Goal: Navigation & Orientation: Find specific page/section

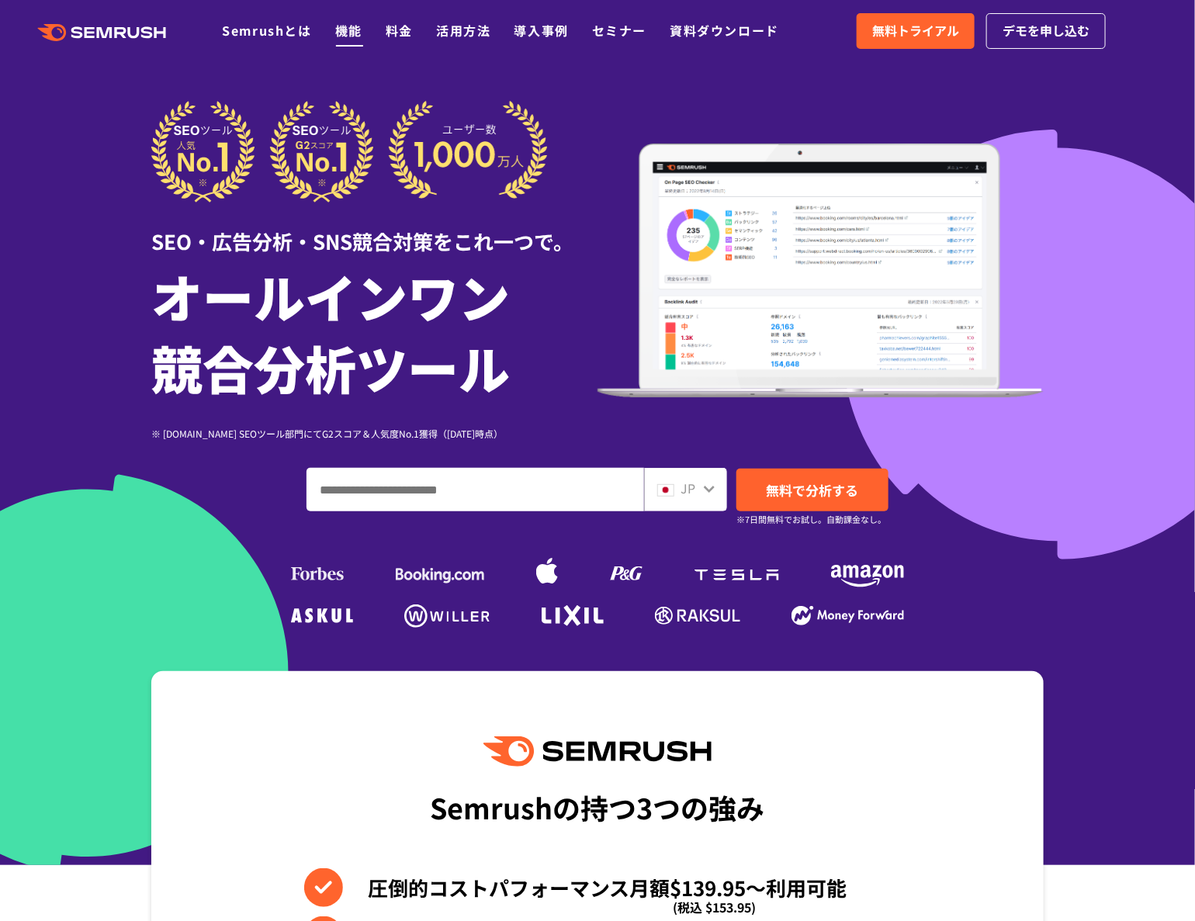
click at [348, 33] on link "機能" at bounding box center [348, 30] width 27 height 19
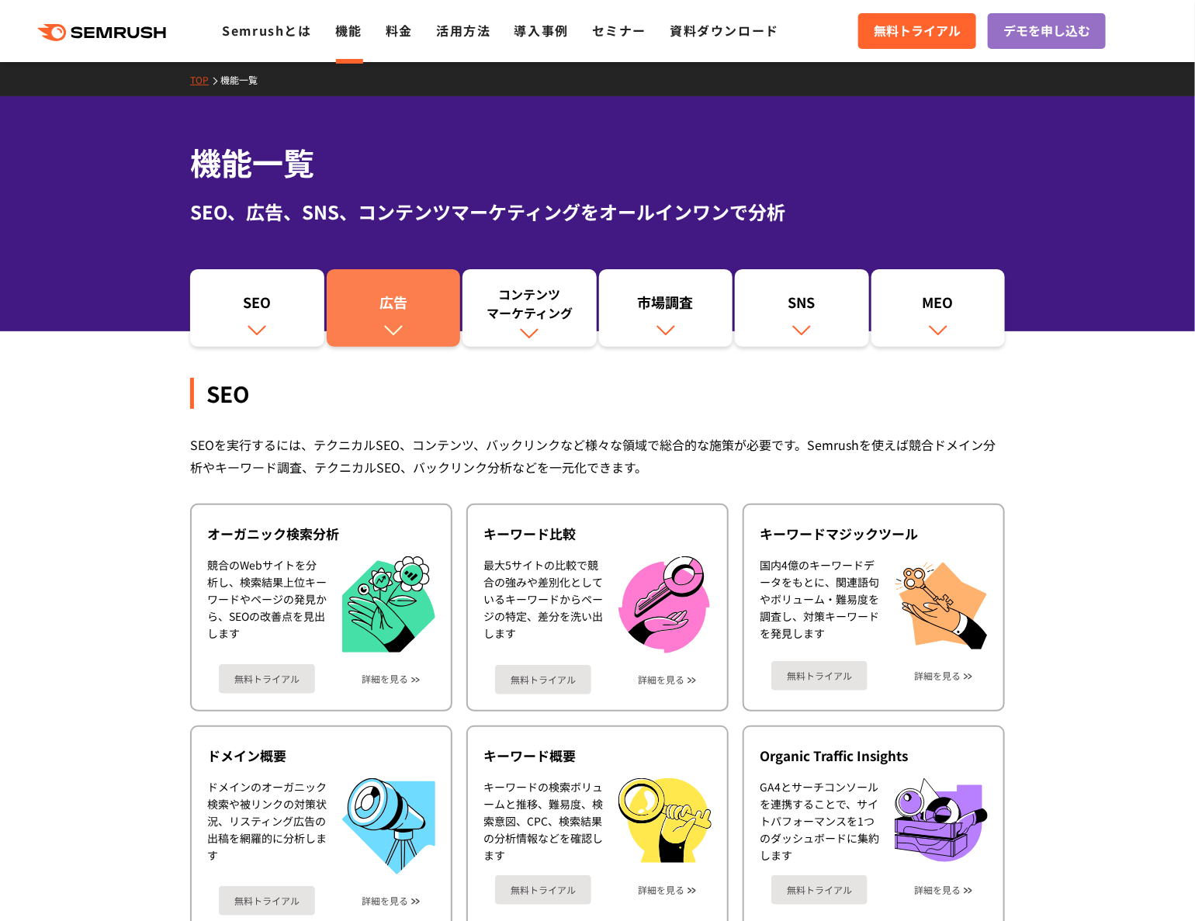
click at [391, 322] on img at bounding box center [393, 330] width 20 height 20
